Goal: Book appointment/travel/reservation

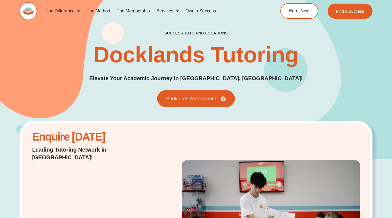
click at [200, 97] on span "Book Free Assessment" at bounding box center [191, 98] width 50 height 5
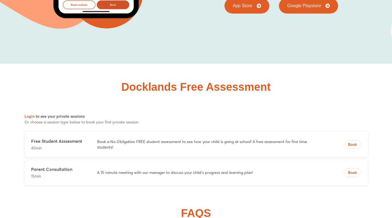
scroll to position [2195, 0]
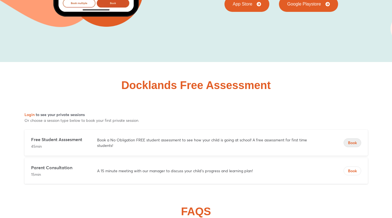
click at [355, 140] on span "Book" at bounding box center [352, 143] width 17 height 6
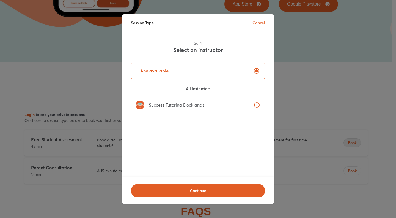
click at [213, 106] on label "Success Tutoring Docklands" at bounding box center [198, 105] width 134 height 18
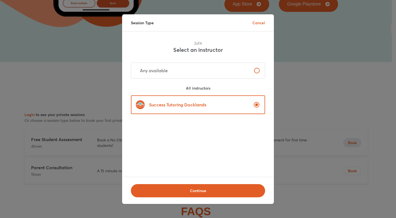
click at [209, 77] on label "Any available" at bounding box center [198, 70] width 134 height 16
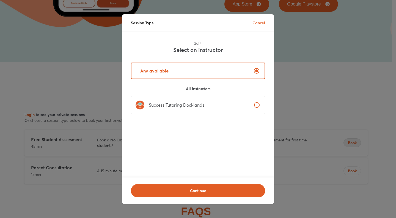
click at [213, 105] on label "Success Tutoring Docklands" at bounding box center [198, 105] width 134 height 18
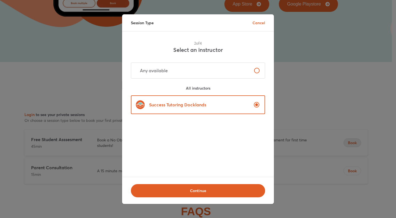
click at [213, 105] on label "Success Tutoring Docklands" at bounding box center [198, 104] width 134 height 19
click at [205, 191] on button "Continue" at bounding box center [198, 190] width 134 height 13
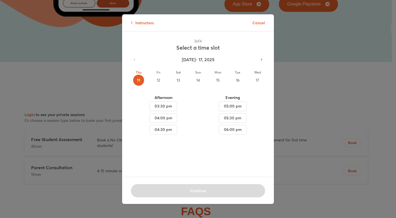
click at [179, 80] on div "13" at bounding box center [178, 80] width 11 height 11
click at [179, 80] on div "3 of 4 Select a time slot [DATE] - [DATE] Thu 11 Fri 12 Sat 13 Sun 14 Mon 15 Tu…" at bounding box center [198, 104] width 152 height 146
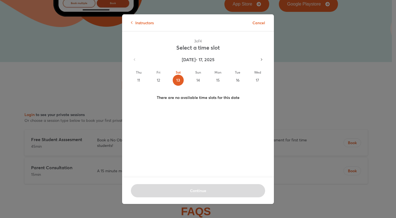
click at [195, 83] on div "14" at bounding box center [198, 80] width 11 height 11
click at [260, 58] on icon "button" at bounding box center [261, 59] width 5 height 5
click at [260, 60] on icon "button" at bounding box center [261, 59] width 5 height 5
click at [254, 80] on div "08" at bounding box center [257, 80] width 11 height 11
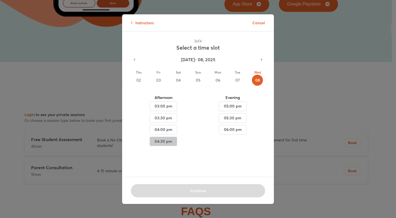
click at [170, 139] on span "04:30 pm" at bounding box center [163, 141] width 18 height 7
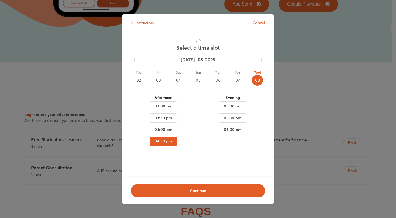
click at [260, 57] on icon "button" at bounding box center [261, 59] width 5 height 5
click at [135, 60] on icon "button" at bounding box center [134, 59] width 5 height 5
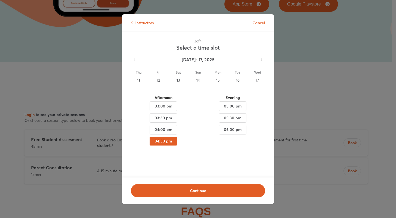
click at [135, 60] on div "[DATE] - [DATE]" at bounding box center [198, 60] width 139 height 12
click at [178, 80] on div "13" at bounding box center [178, 80] width 11 height 11
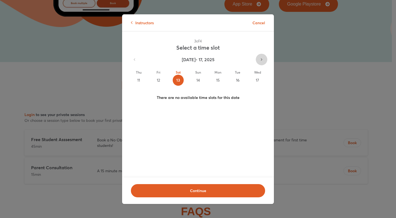
click at [256, 62] on button "button" at bounding box center [262, 60] width 12 height 12
click at [255, 79] on div "24" at bounding box center [257, 80] width 11 height 11
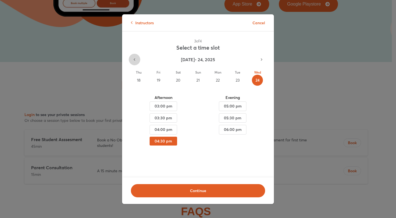
click at [134, 60] on icon "button" at bounding box center [134, 59] width 5 height 5
click at [256, 78] on div "17" at bounding box center [257, 80] width 11 height 11
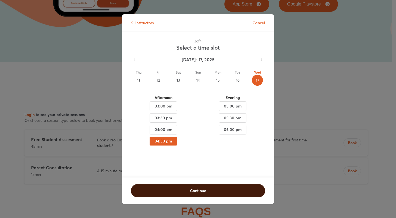
click at [173, 189] on span "Continue" at bounding box center [198, 191] width 120 height 6
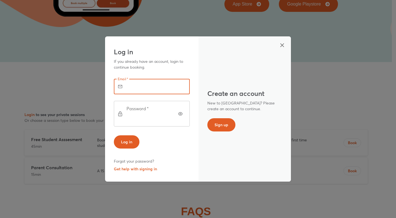
click at [177, 91] on input "text" at bounding box center [159, 86] width 61 height 15
click at [173, 166] on div "Log in Forgot your password? Get help with signing in" at bounding box center [152, 151] width 76 height 43
click at [224, 127] on span "Sign up" at bounding box center [222, 125] width 14 height 6
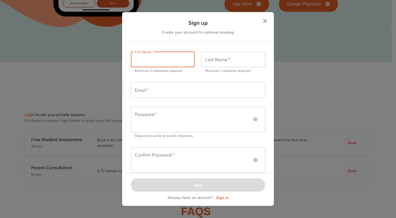
click at [160, 67] on input "text" at bounding box center [163, 59] width 64 height 15
type input "**"
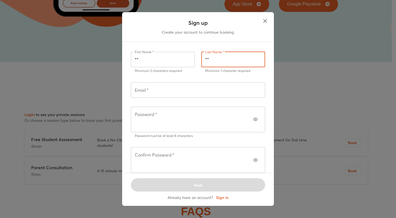
type input "**"
drag, startPoint x: 151, startPoint y: 79, endPoint x: 151, endPoint y: 74, distance: 5.0
click at [150, 73] on div "First Name   * ** First Name * Minimum 2 characters required" at bounding box center [163, 63] width 64 height 22
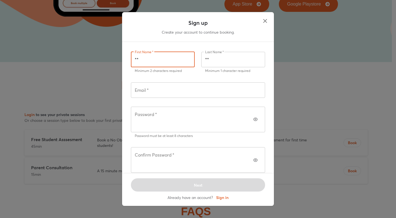
drag, startPoint x: 151, startPoint y: 71, endPoint x: 119, endPoint y: 66, distance: 32.0
click at [119, 66] on div "Sign up Create your account to continue booking. First Name   * ** First Name *…" at bounding box center [198, 109] width 396 height 218
type input "*******"
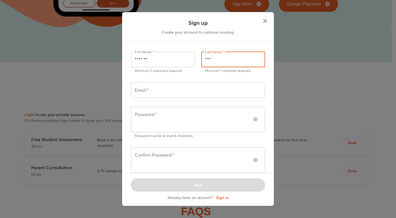
type input "***"
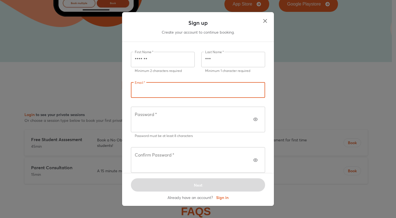
click at [136, 98] on input "text" at bounding box center [198, 89] width 134 height 15
type input "**********"
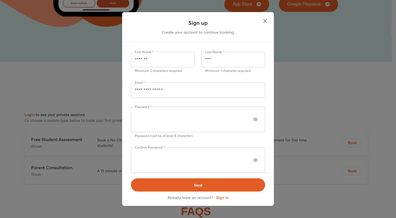
click at [209, 182] on span "Next" at bounding box center [198, 185] width 120 height 6
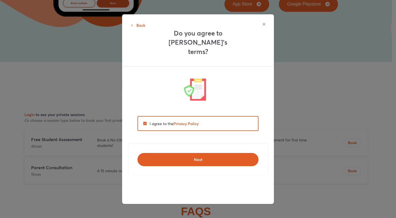
click at [185, 157] on span "Next" at bounding box center [198, 160] width 107 height 6
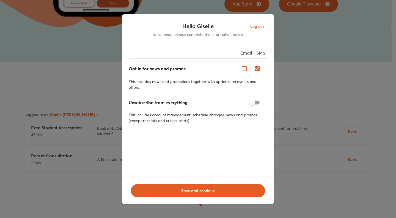
click at [215, 189] on span "Save and continue" at bounding box center [198, 191] width 120 height 6
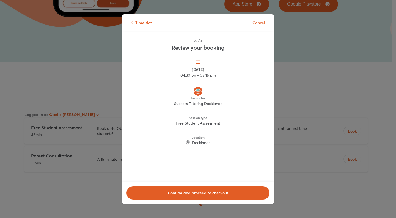
click at [256, 22] on span "Cancel" at bounding box center [259, 23] width 13 height 6
